Goal: Find specific page/section: Find specific page/section

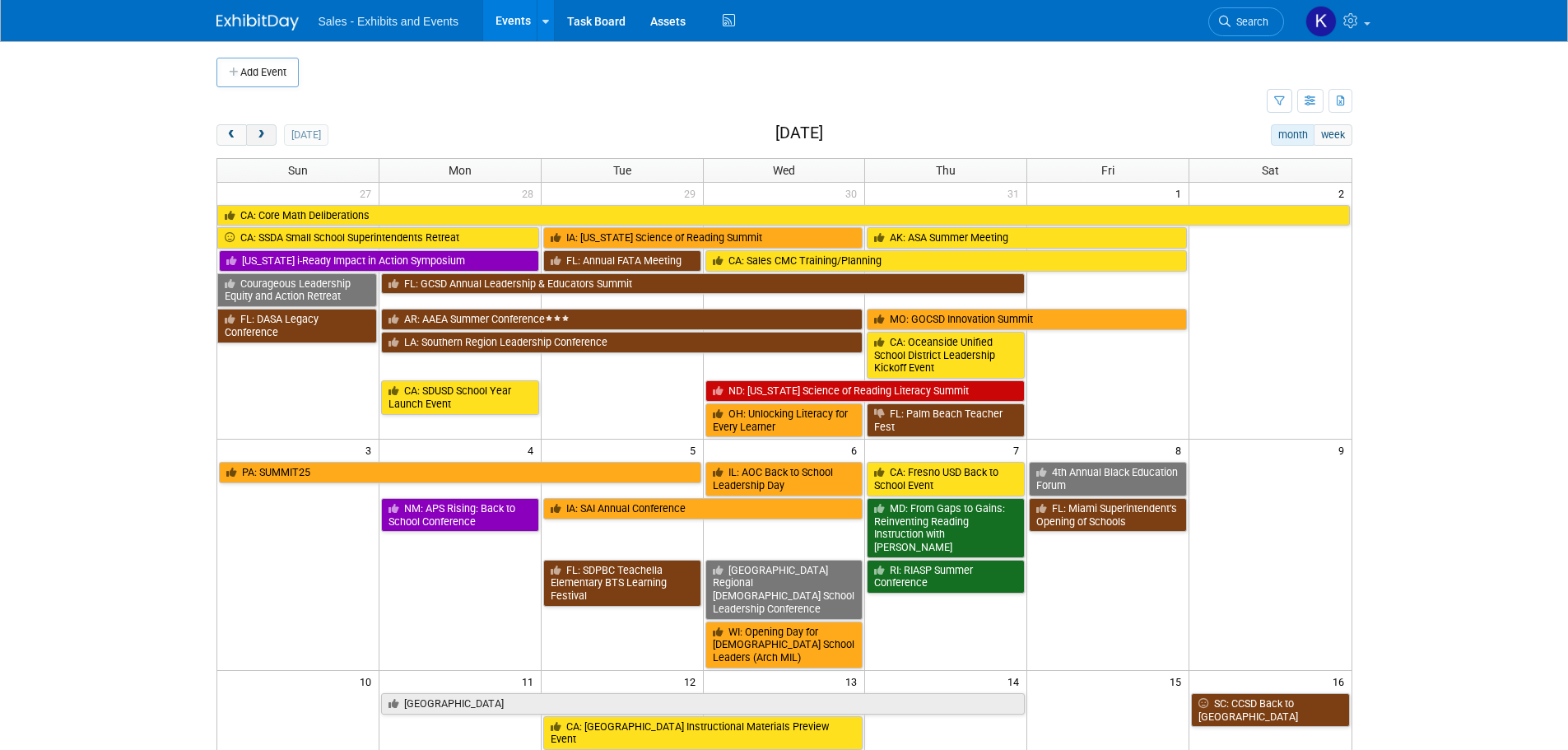
click at [262, 141] on button "next" at bounding box center [261, 135] width 31 height 22
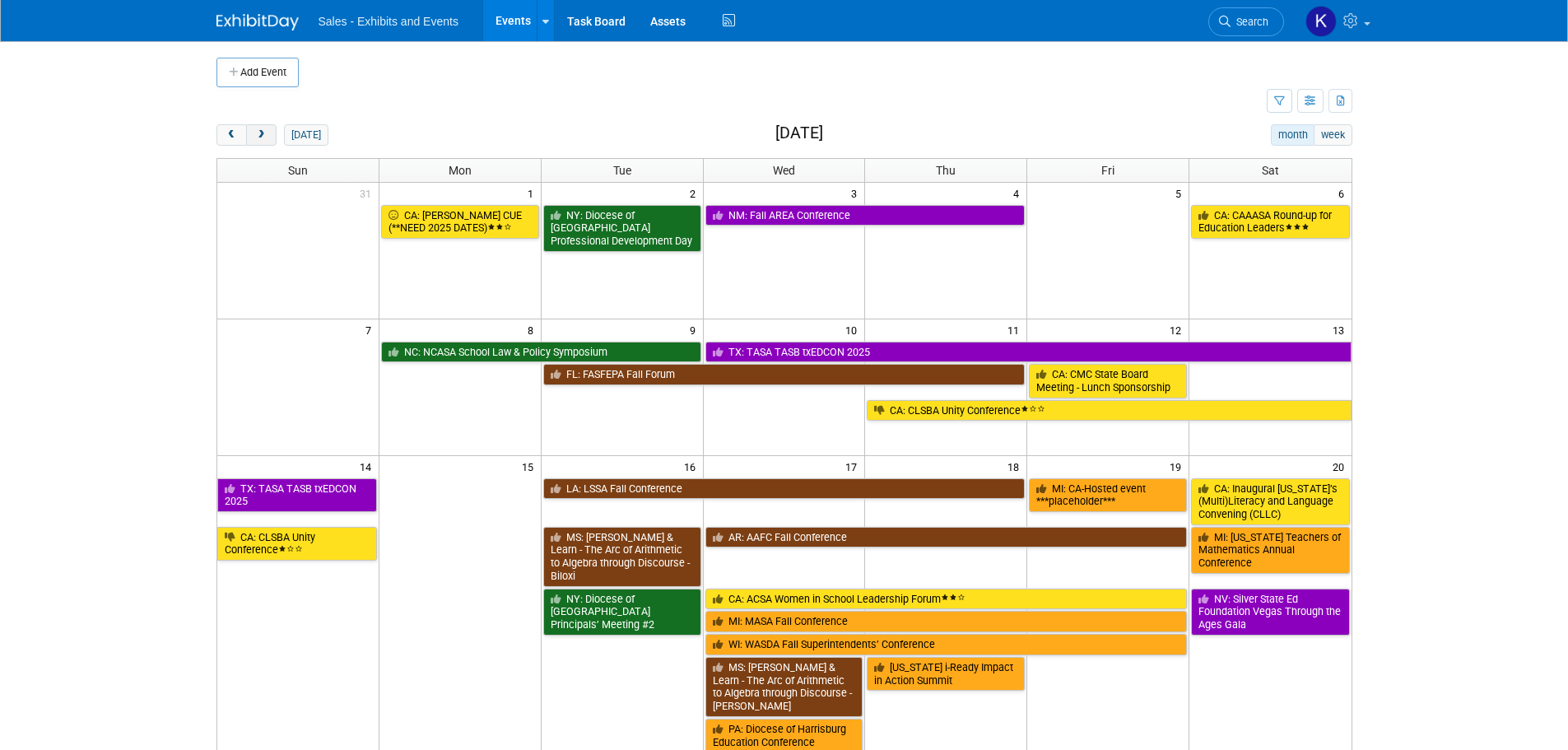
click at [263, 141] on button "next" at bounding box center [261, 135] width 31 height 22
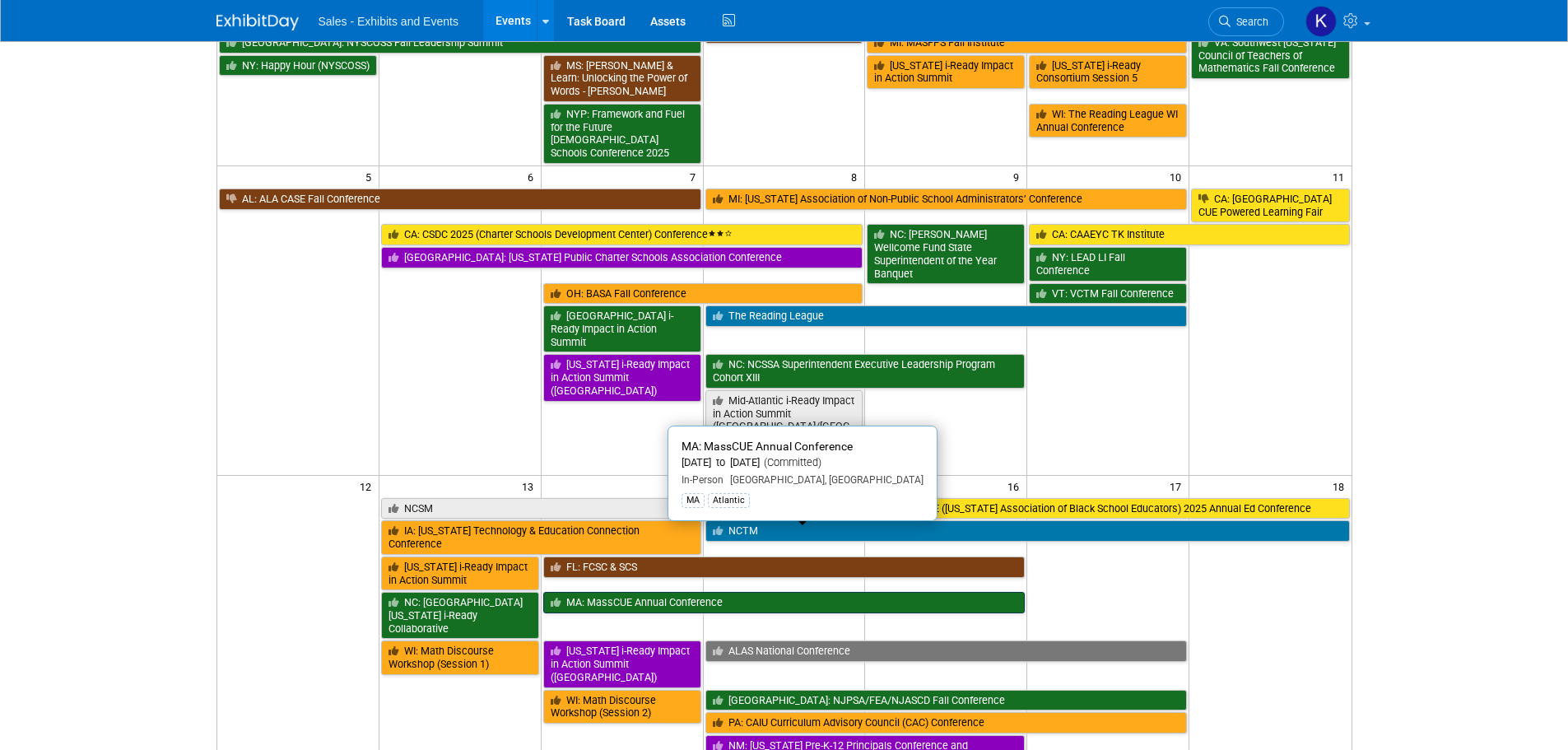
scroll to position [330, 0]
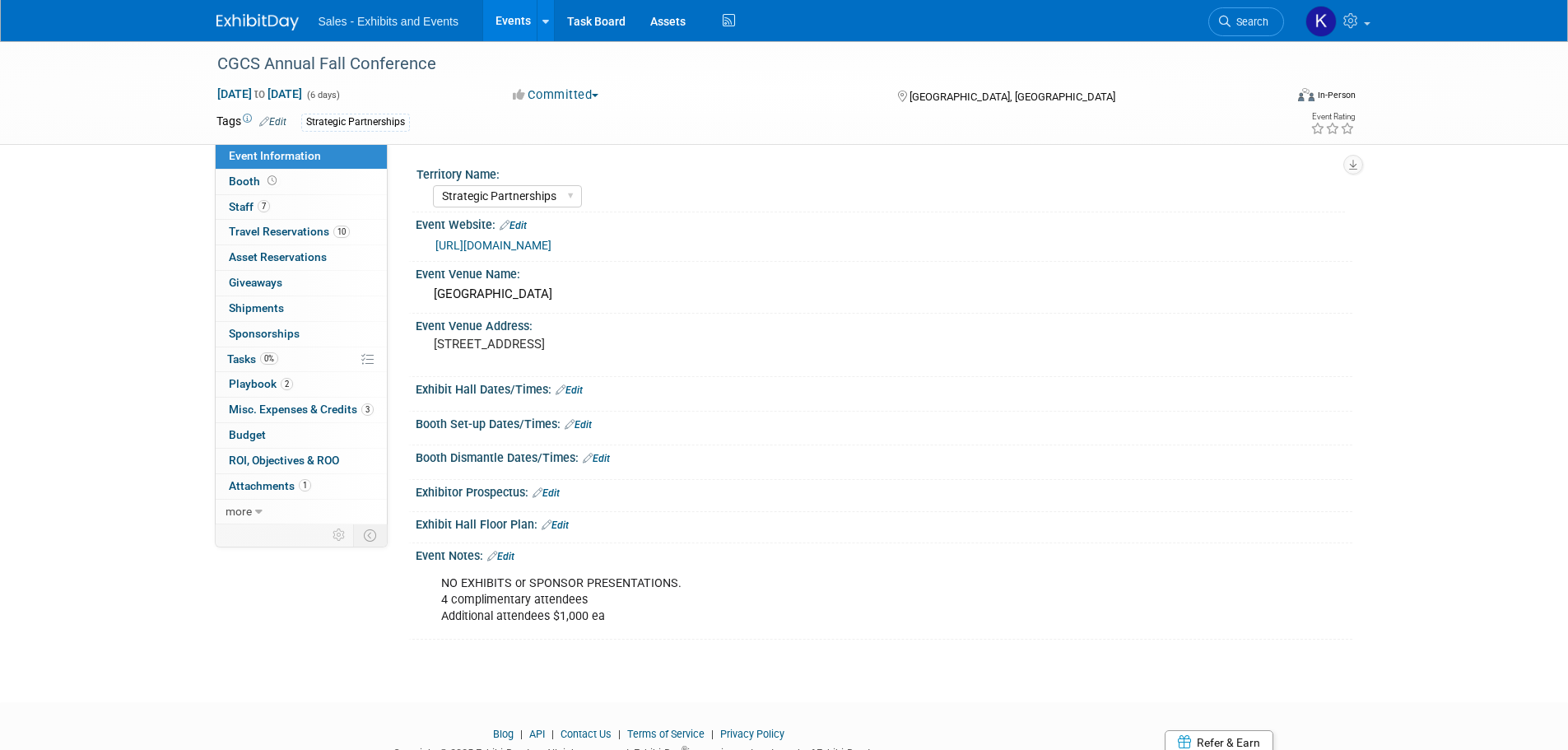
select select "Strategic Partnerships"
click at [230, 207] on span "Staff 7" at bounding box center [249, 207] width 41 height 13
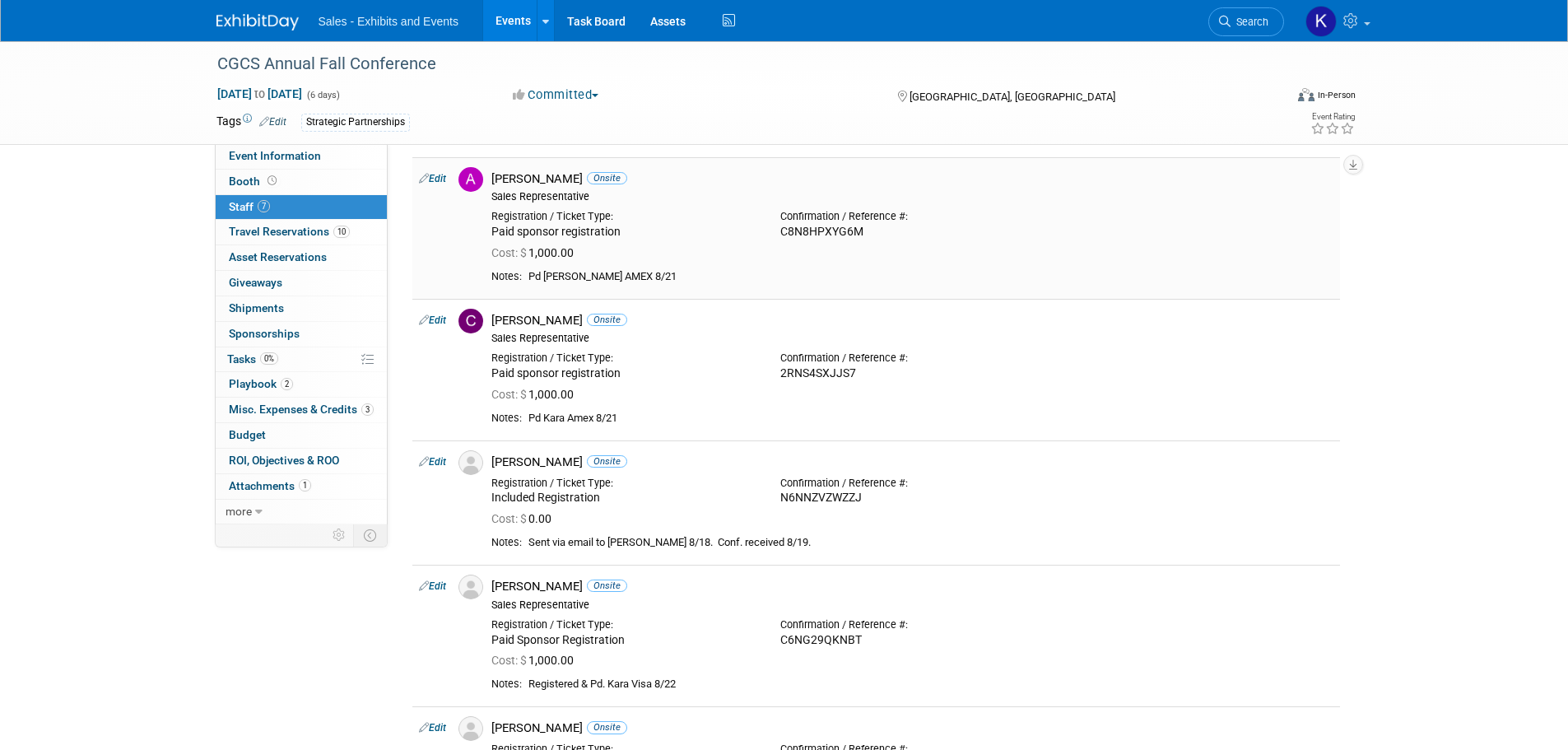
scroll to position [330, 0]
